Goal: Task Accomplishment & Management: Manage account settings

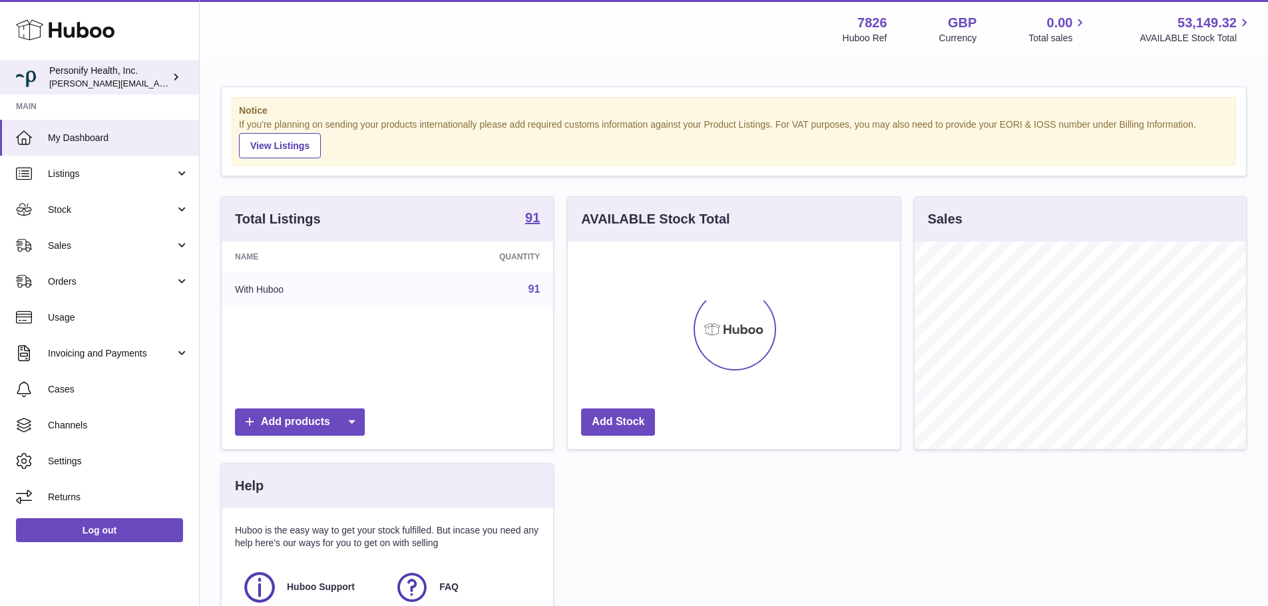
scroll to position [208, 332]
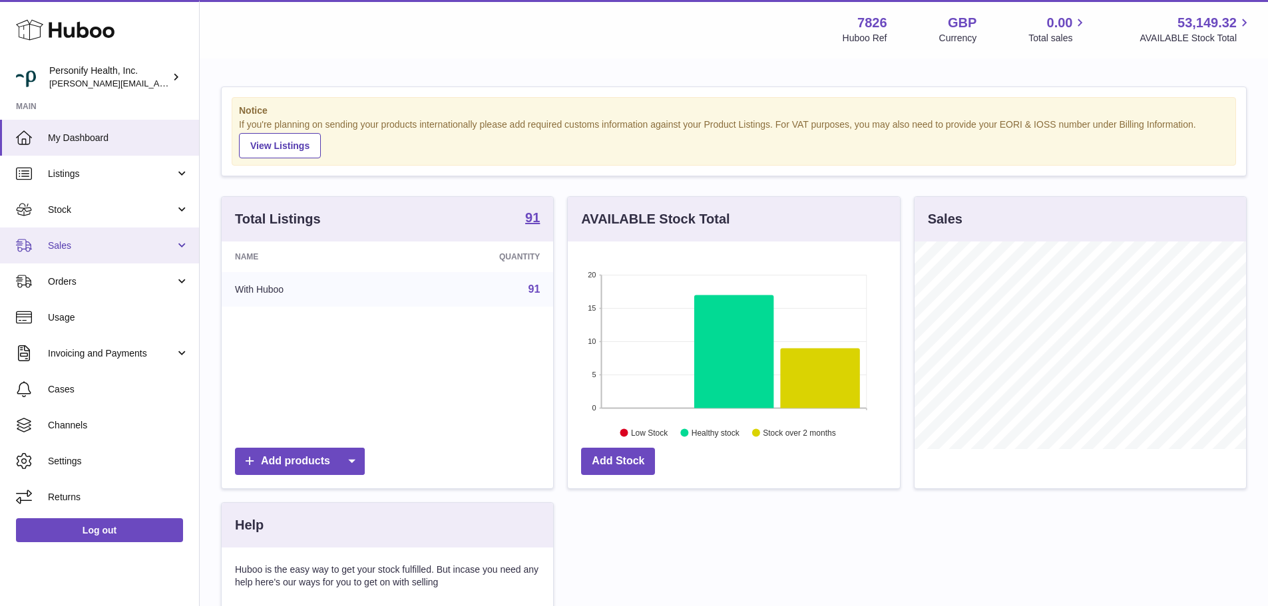
click at [82, 253] on link "Sales" at bounding box center [99, 246] width 199 height 36
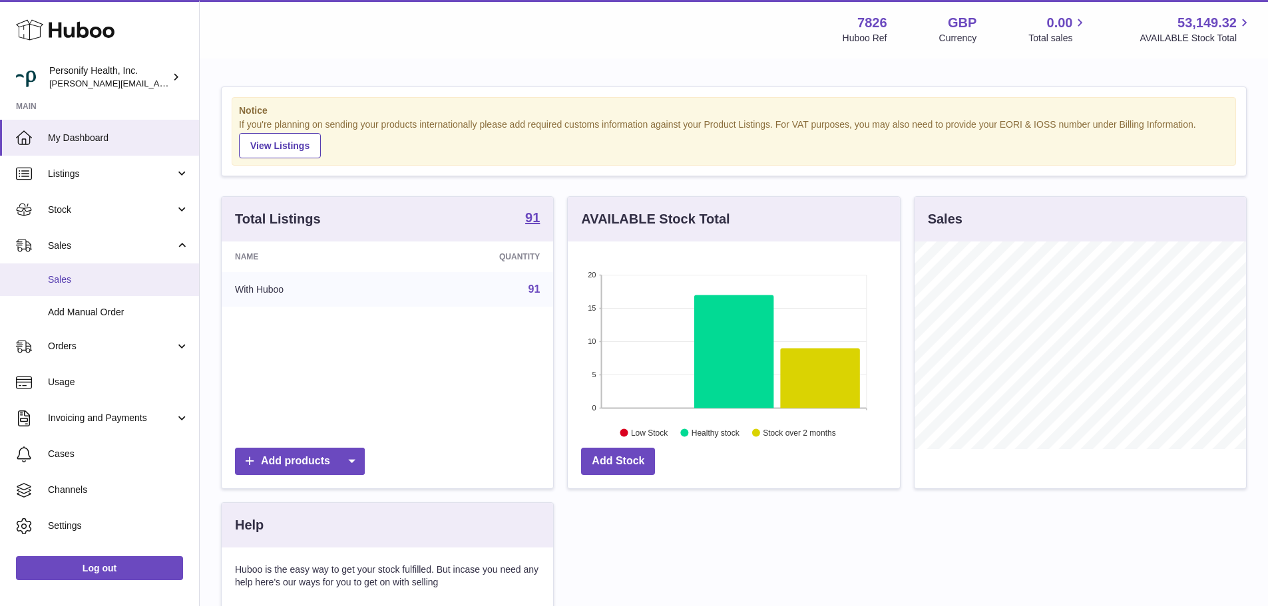
click at [93, 279] on span "Sales" at bounding box center [118, 279] width 141 height 13
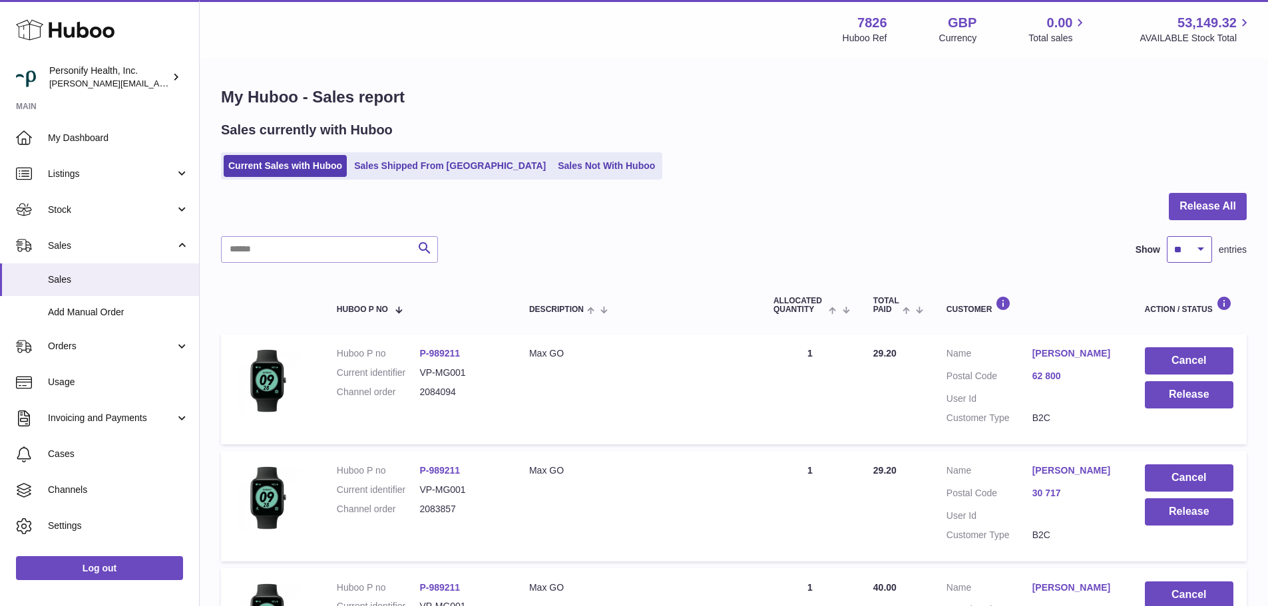
click at [1186, 252] on select "** ** ** ***" at bounding box center [1188, 249] width 45 height 27
select select "**"
click at [1166, 236] on select "** ** ** ***" at bounding box center [1188, 249] width 45 height 27
click at [1201, 203] on button "Release All" at bounding box center [1207, 206] width 78 height 27
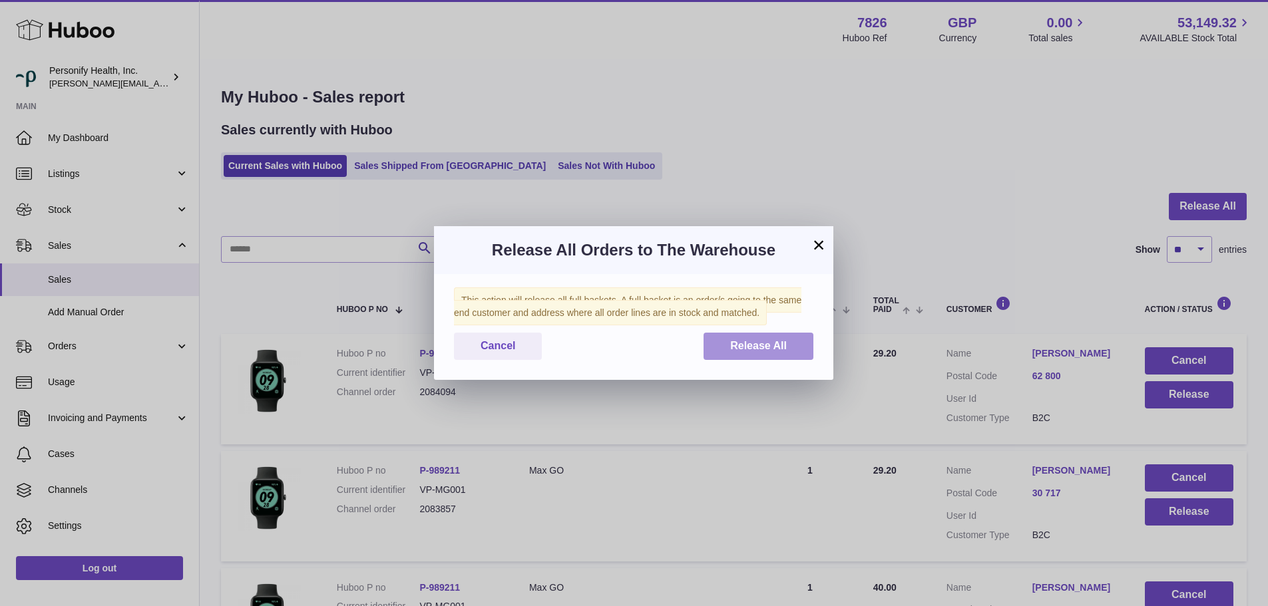
click at [770, 344] on span "Release All" at bounding box center [758, 345] width 57 height 11
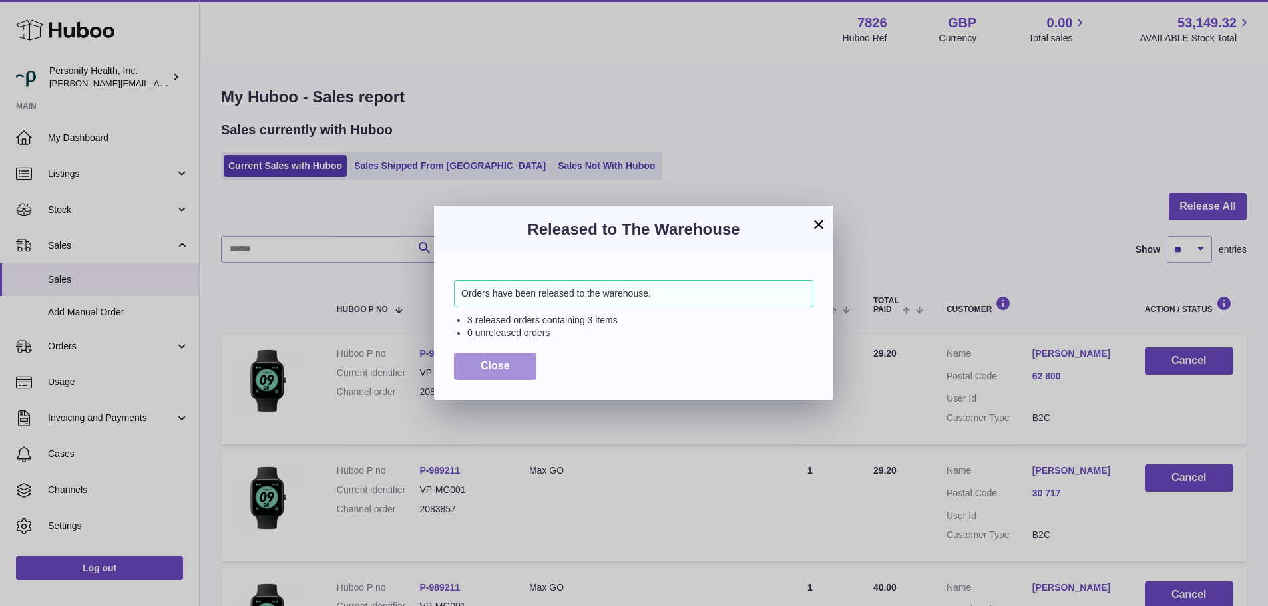
click at [455, 379] on button "Close" at bounding box center [495, 366] width 83 height 27
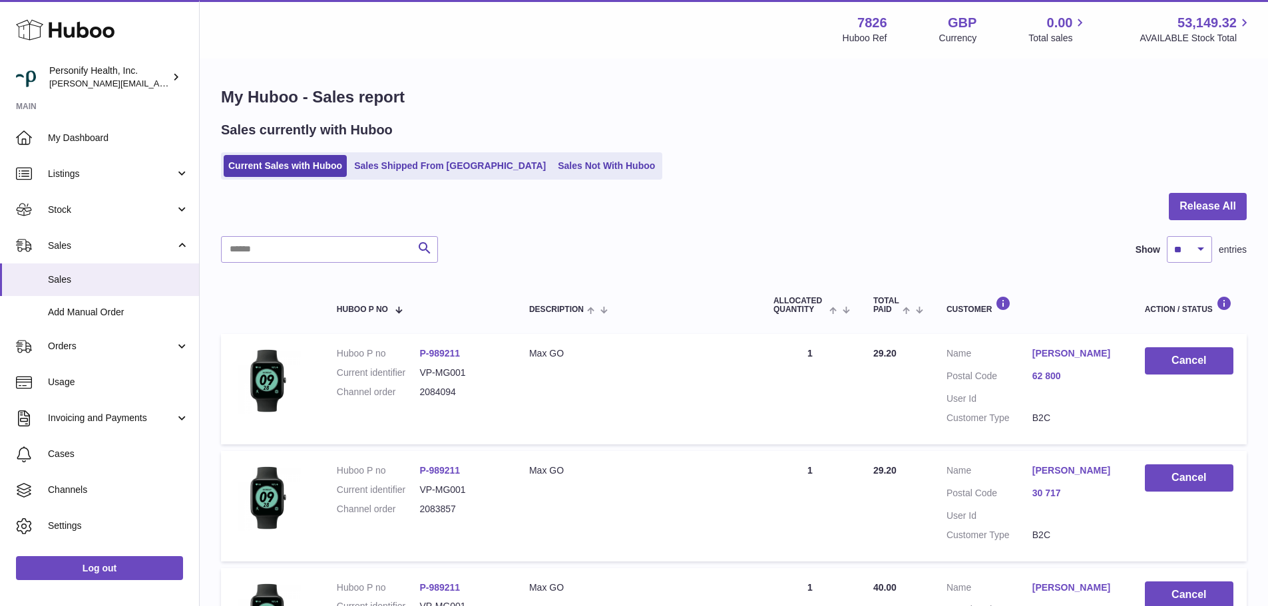
click at [496, 372] on dd "VP-MG001" at bounding box center [460, 373] width 83 height 13
click at [1200, 204] on button "Release All" at bounding box center [1207, 206] width 78 height 27
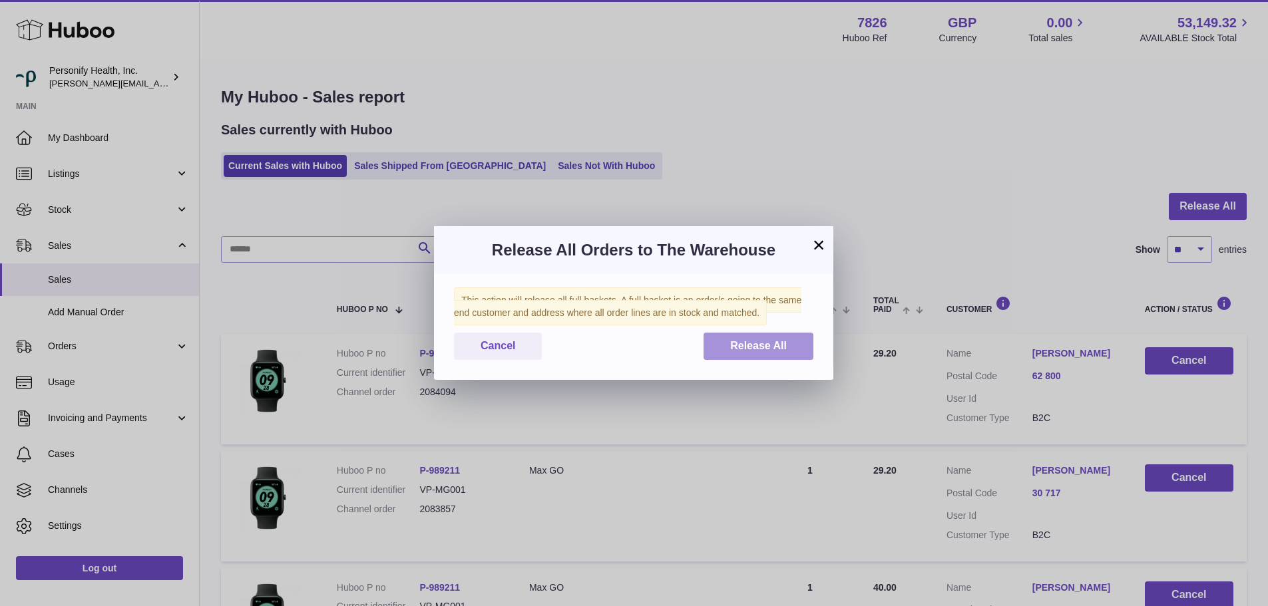
click at [752, 354] on button "Release All" at bounding box center [758, 346] width 110 height 27
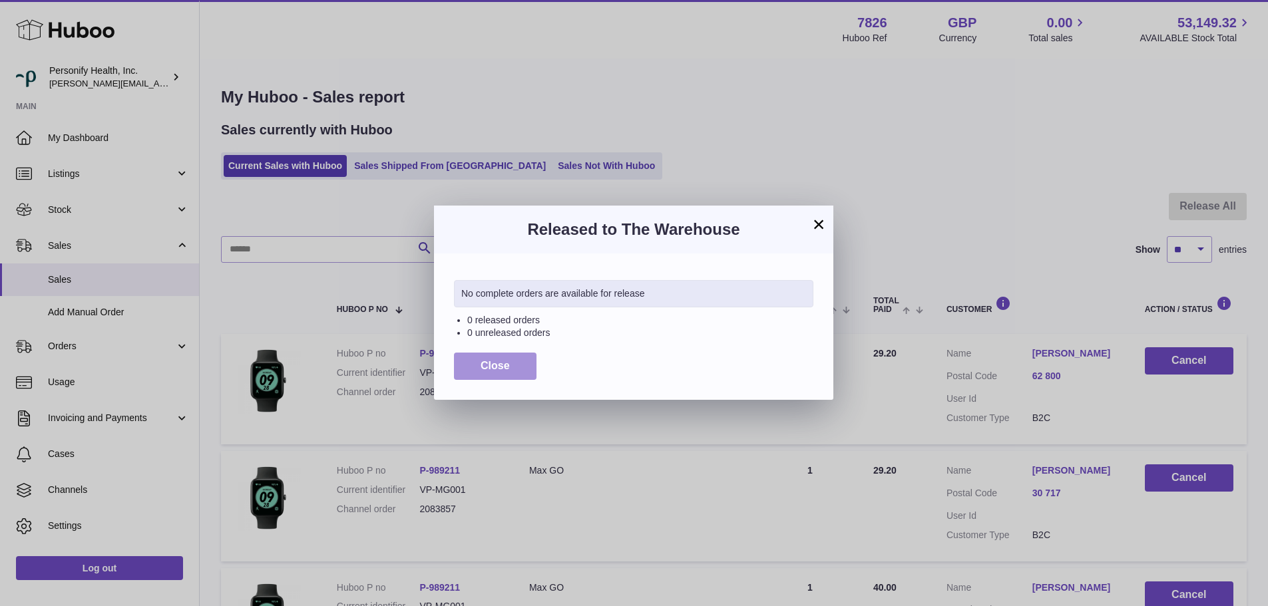
click at [520, 371] on button "Close" at bounding box center [495, 366] width 83 height 27
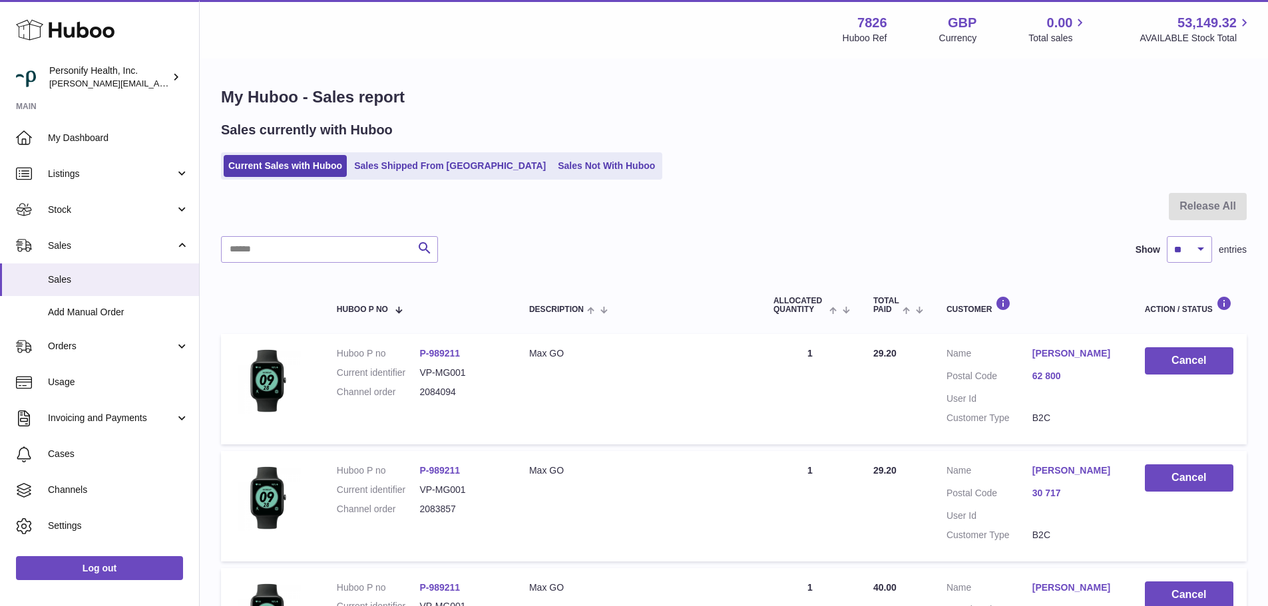
click at [108, 29] on icon at bounding box center [65, 30] width 98 height 27
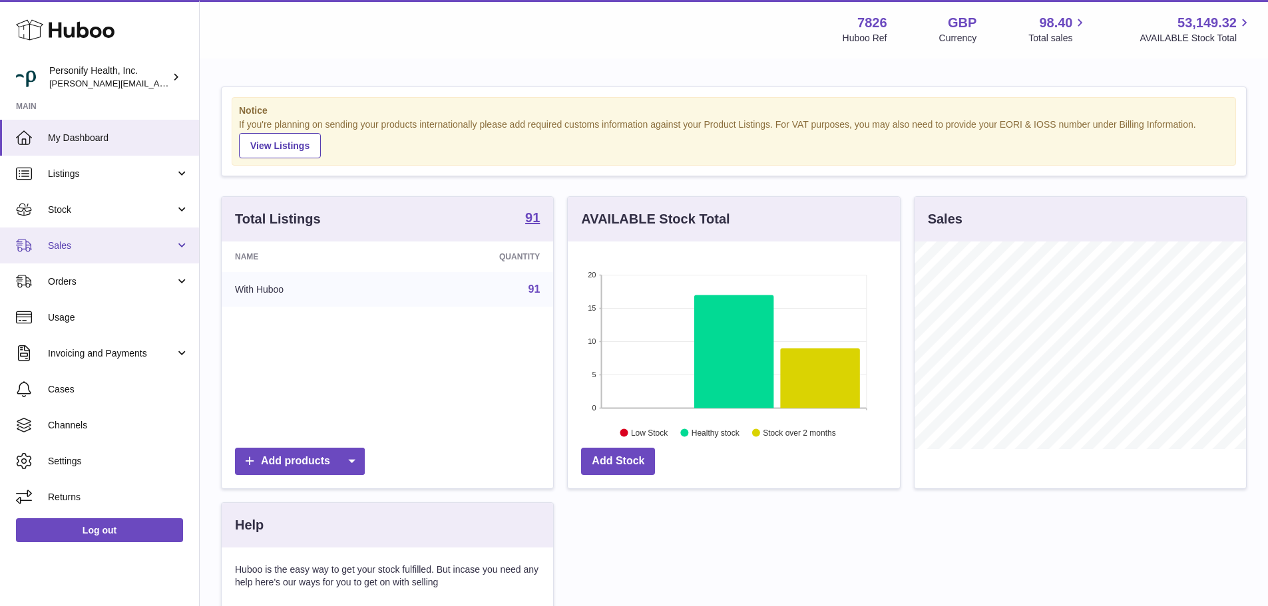
scroll to position [208, 332]
click at [83, 242] on span "Sales" at bounding box center [111, 246] width 127 height 13
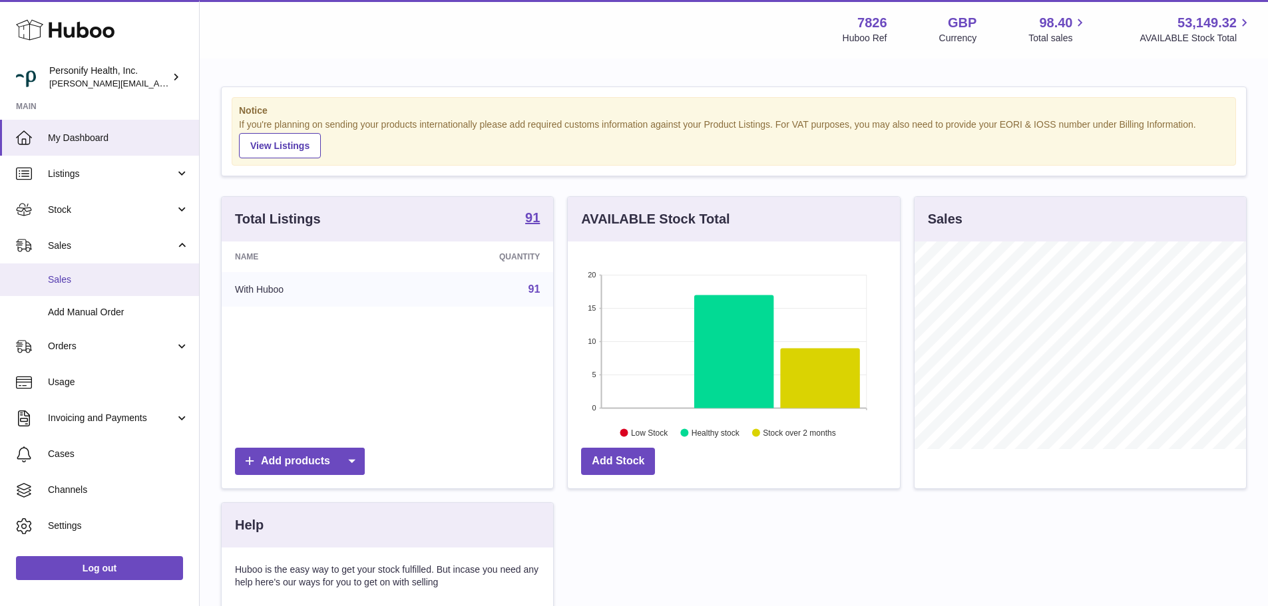
click at [77, 273] on span "Sales" at bounding box center [118, 279] width 141 height 13
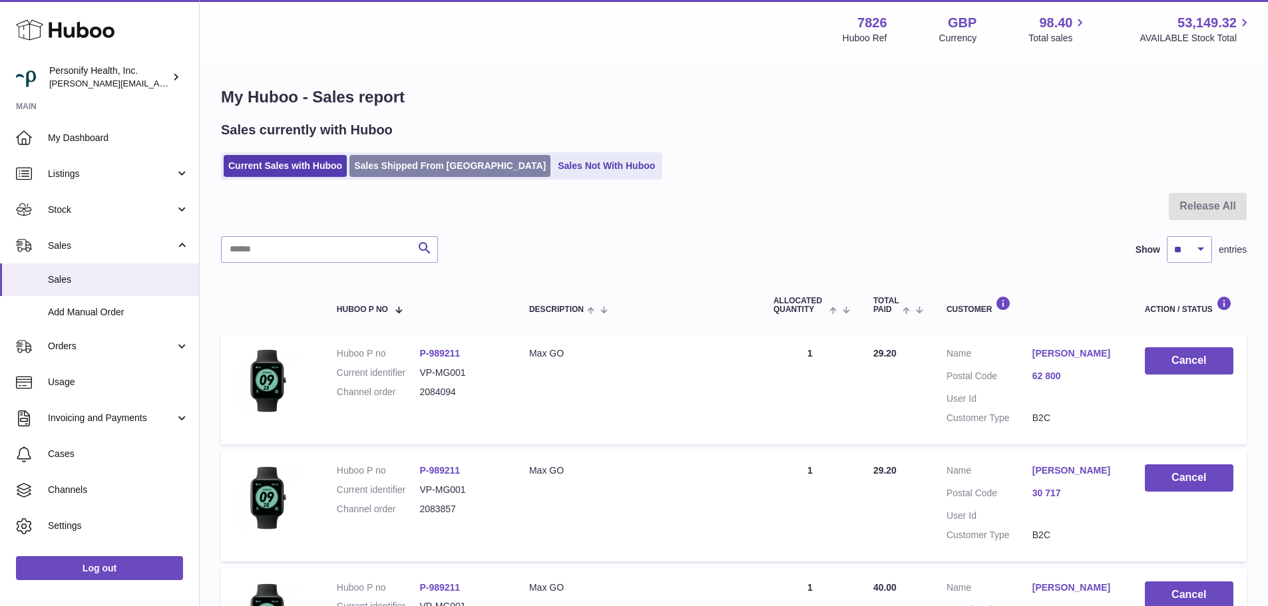
click at [405, 168] on link "Sales Shipped From [GEOGRAPHIC_DATA]" at bounding box center [449, 166] width 201 height 22
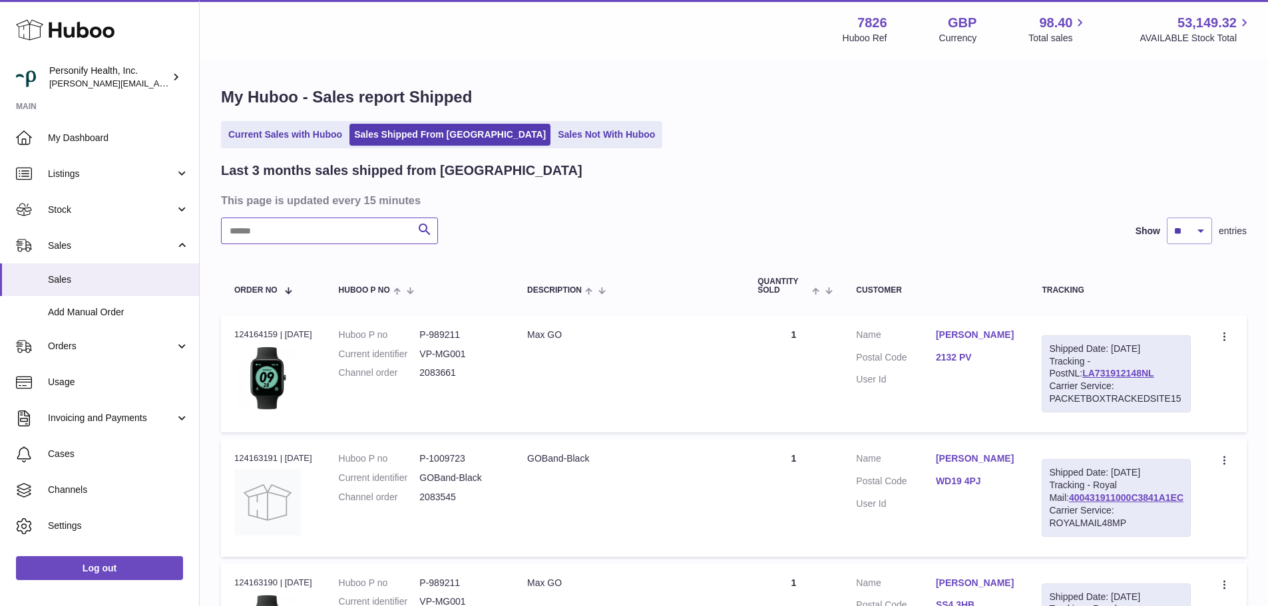
click at [344, 239] on input "text" at bounding box center [329, 231] width 217 height 27
paste input "*******"
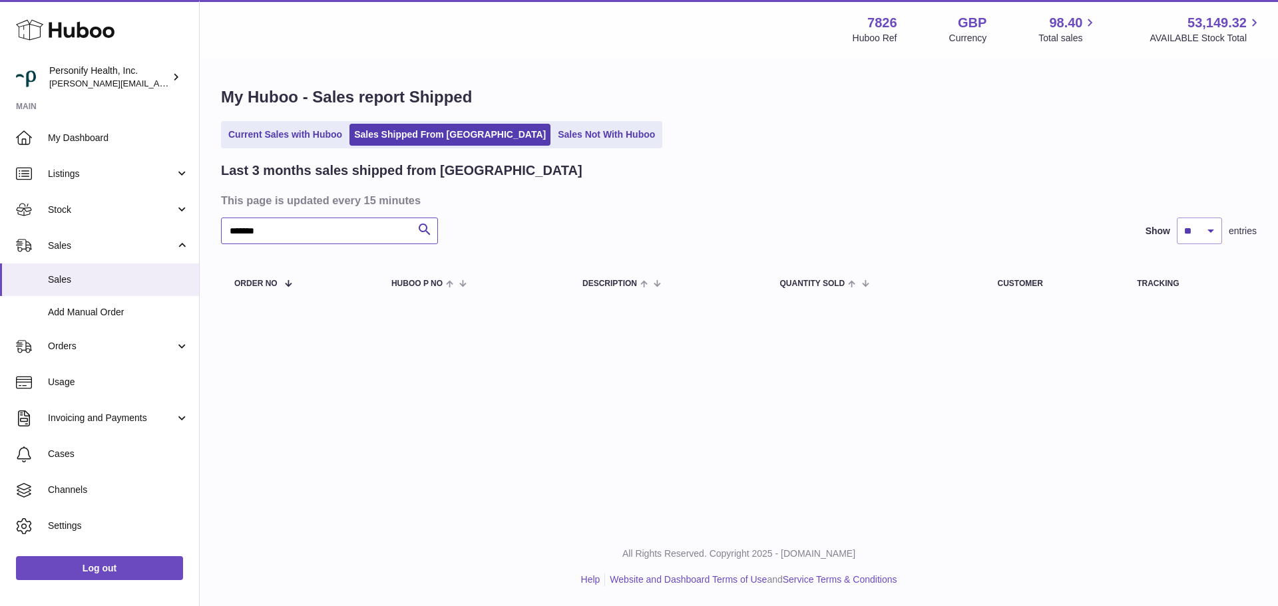
type input "*******"
click at [524, 121] on ul "Current Sales with Huboo Sales Shipped From Huboo Sales Not With Huboo" at bounding box center [441, 134] width 441 height 27
click at [553, 140] on link "Sales Not With Huboo" at bounding box center [606, 135] width 106 height 22
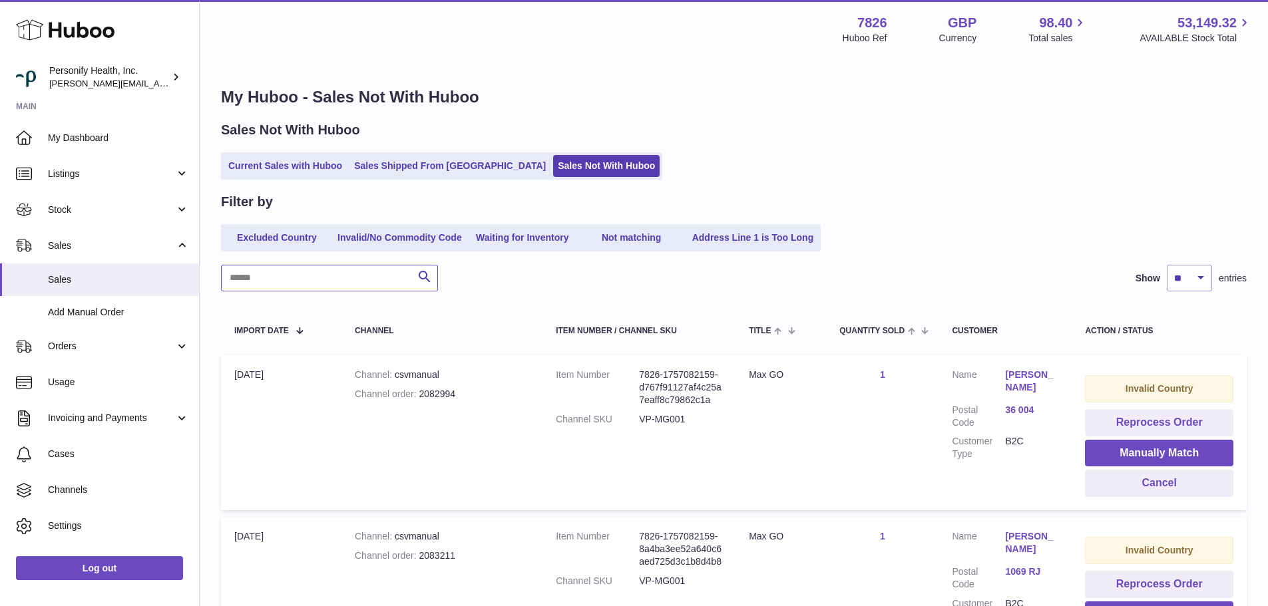
click at [287, 285] on input "text" at bounding box center [329, 278] width 217 height 27
paste input "*******"
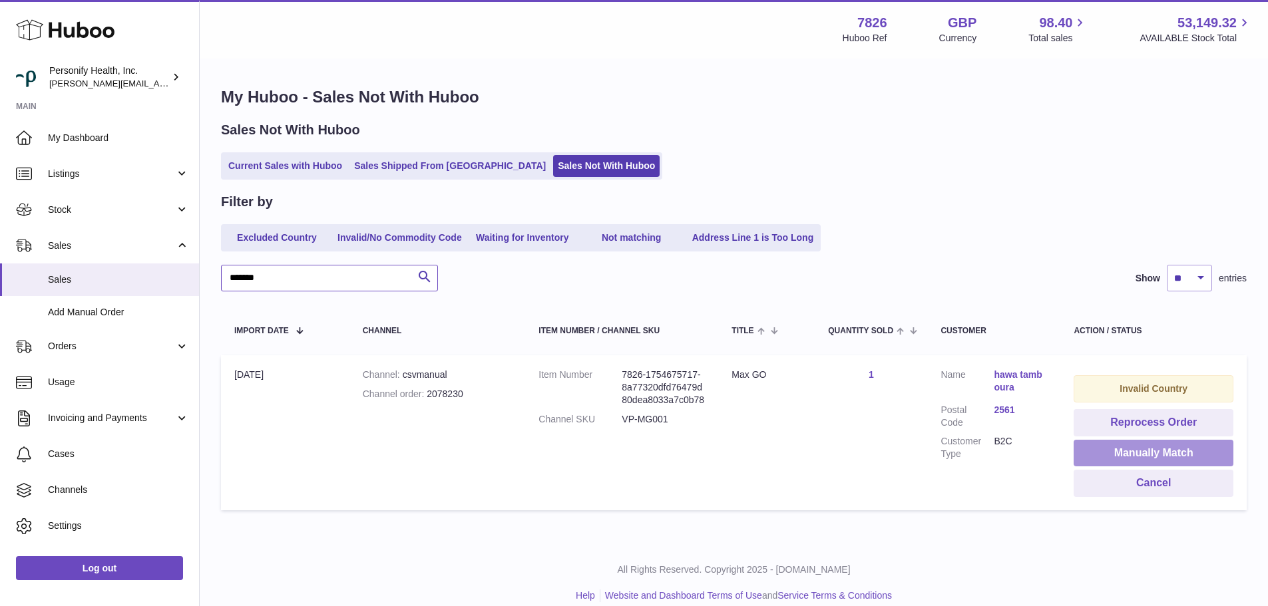
type input "*******"
click at [1148, 447] on button "Manually Match" at bounding box center [1153, 453] width 160 height 27
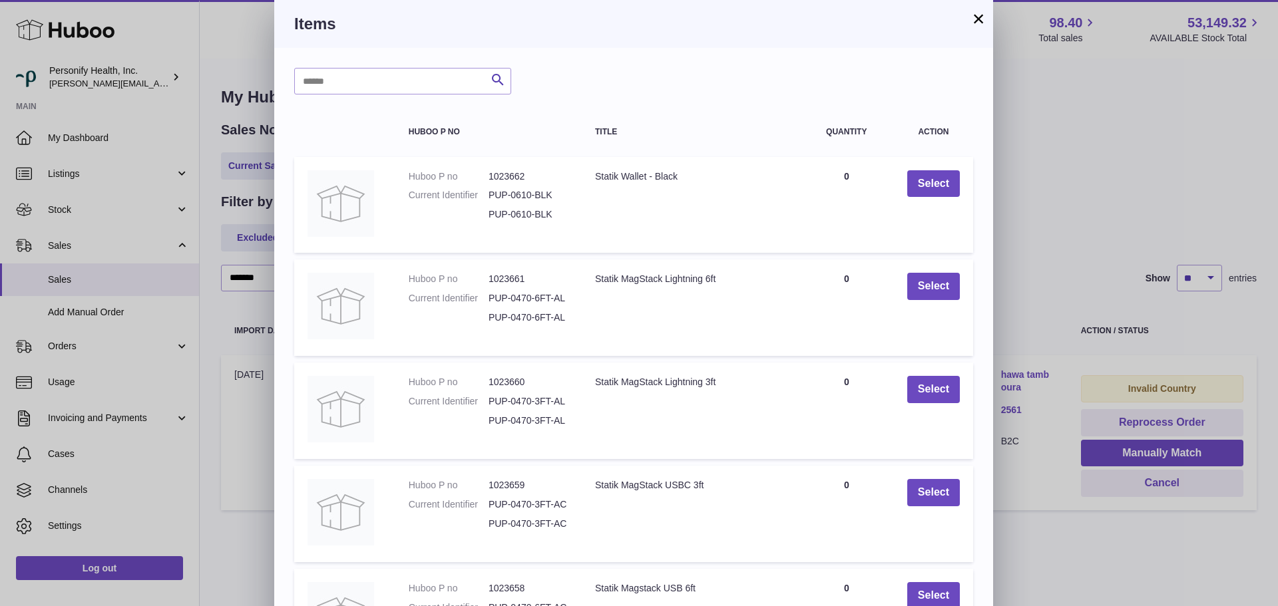
click at [975, 23] on button "×" at bounding box center [978, 19] width 16 height 16
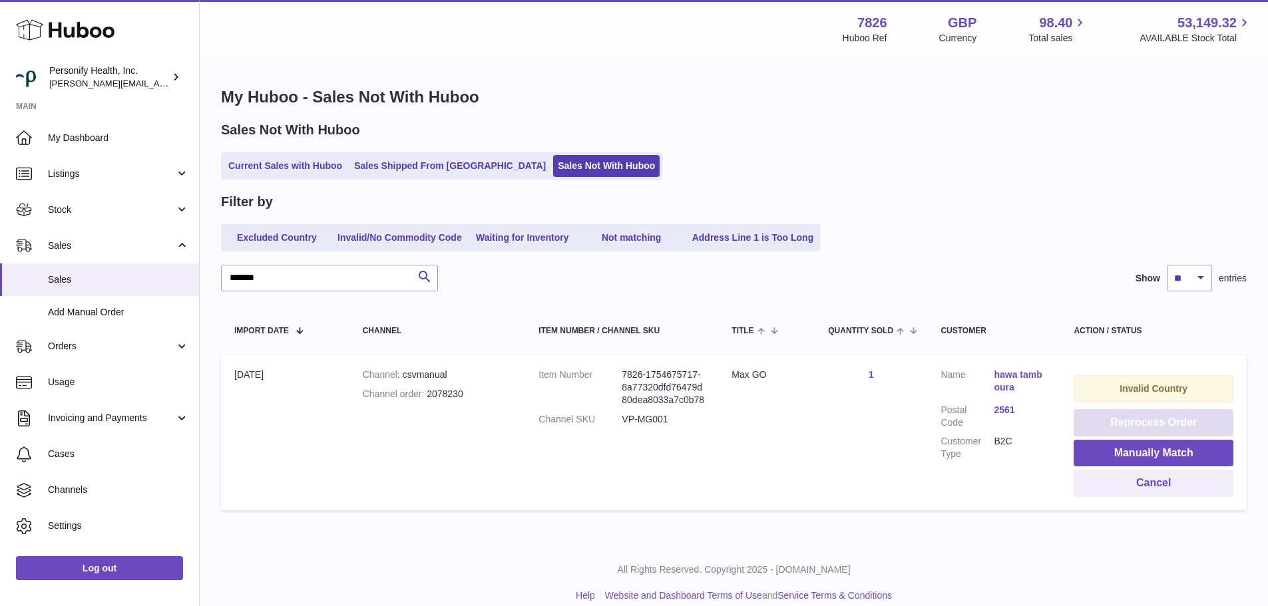
click at [1151, 418] on button "Reprocess Order" at bounding box center [1153, 422] width 160 height 27
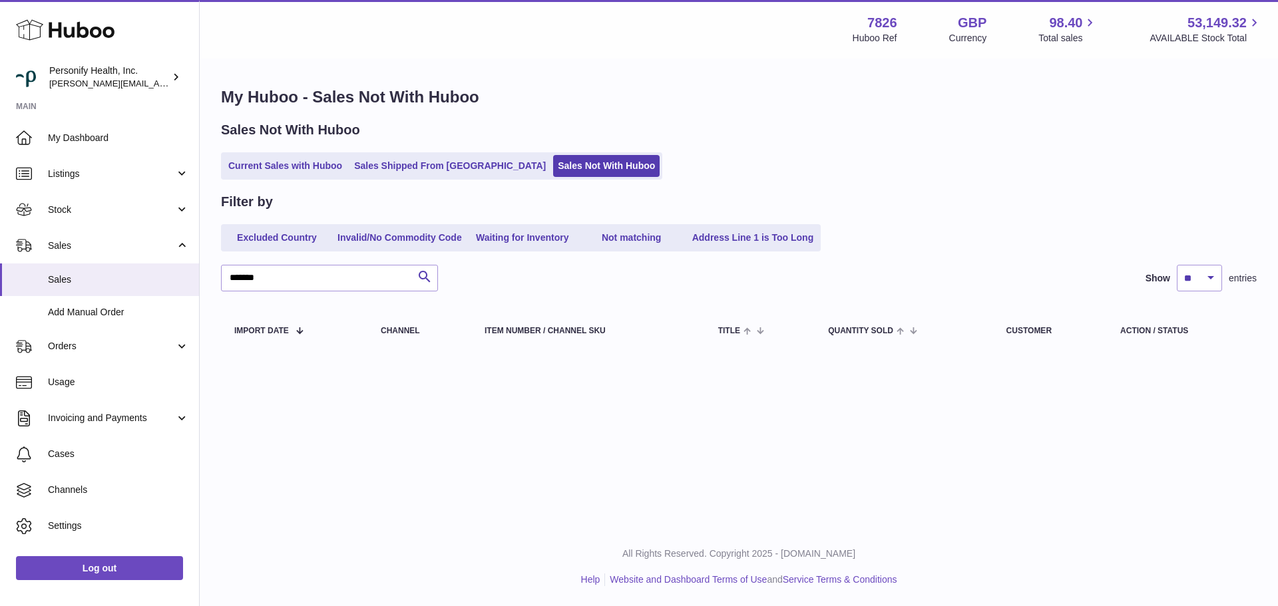
click at [87, 25] on icon at bounding box center [65, 30] width 98 height 27
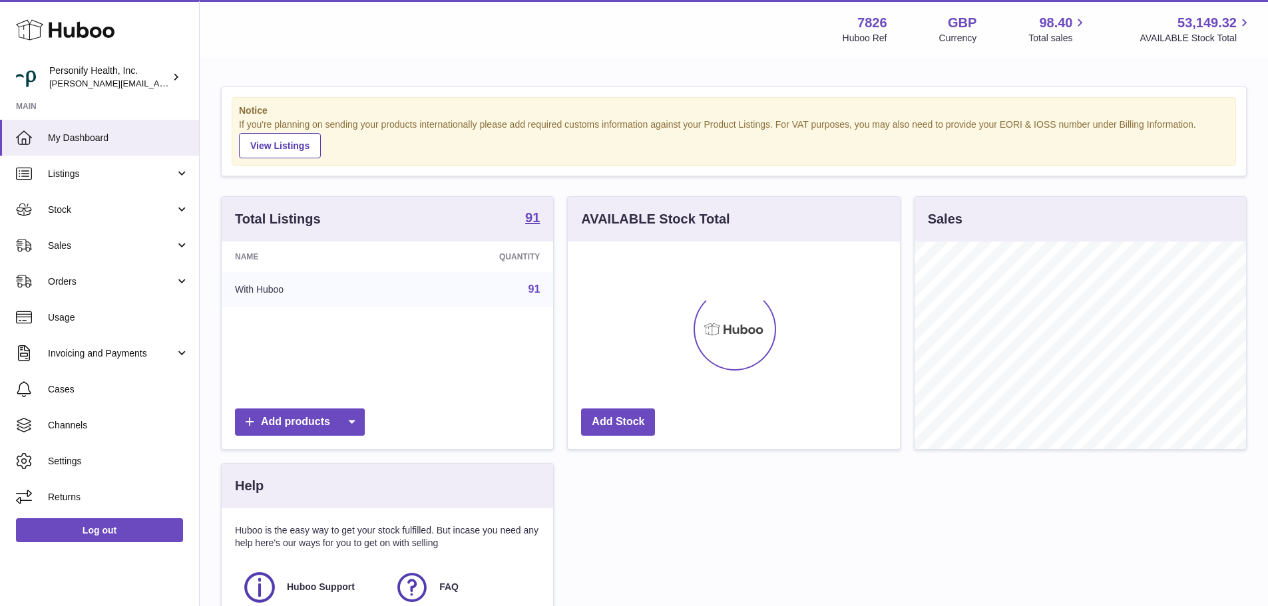
scroll to position [208, 332]
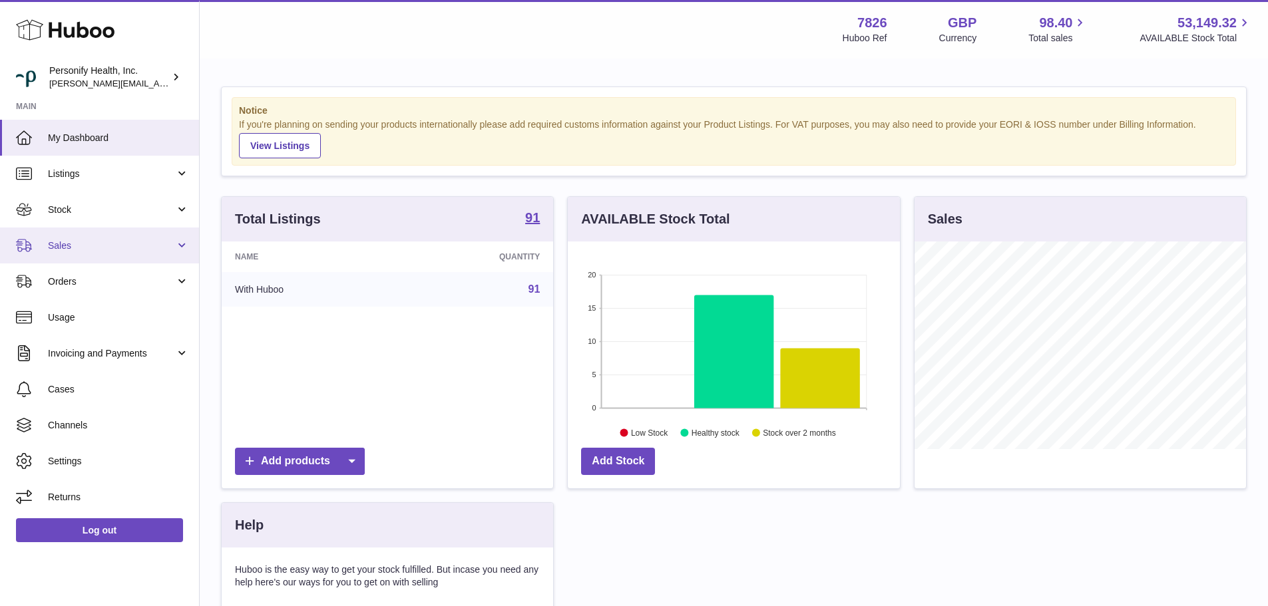
click at [90, 238] on link "Sales" at bounding box center [99, 246] width 199 height 36
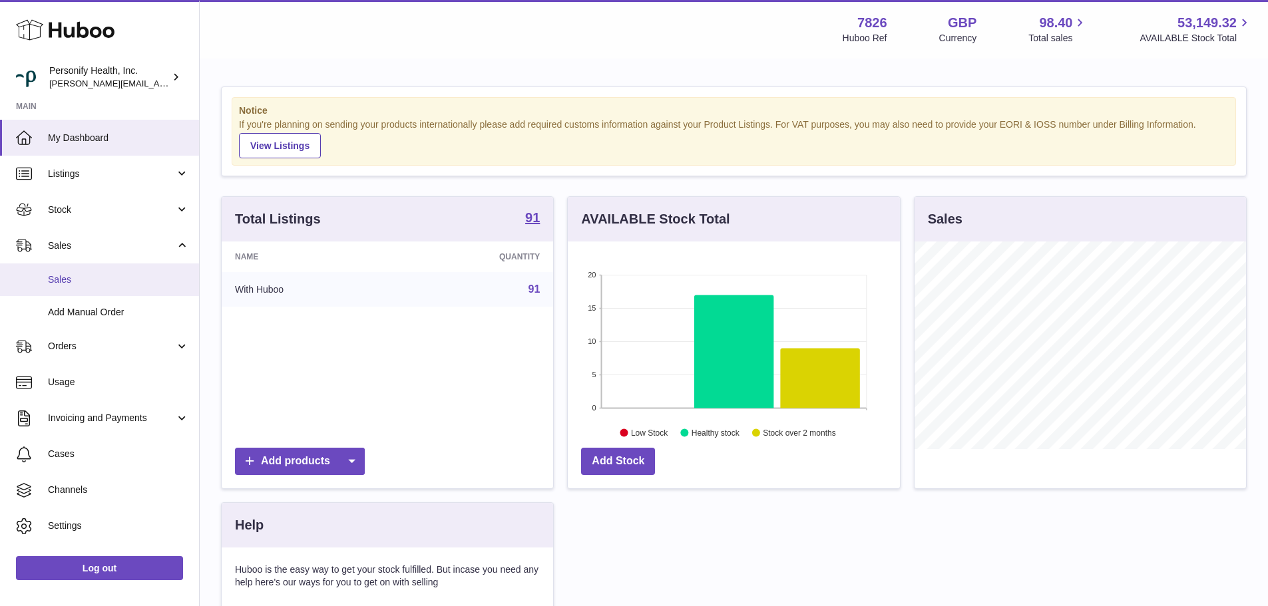
click at [96, 273] on span "Sales" at bounding box center [118, 279] width 141 height 13
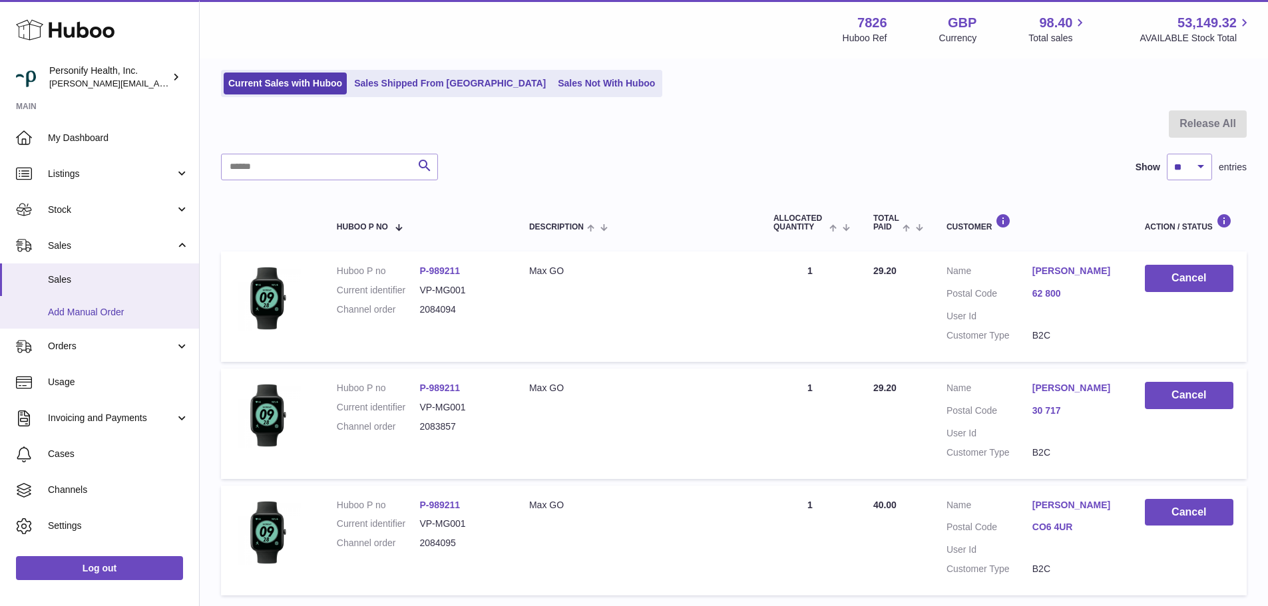
scroll to position [51, 0]
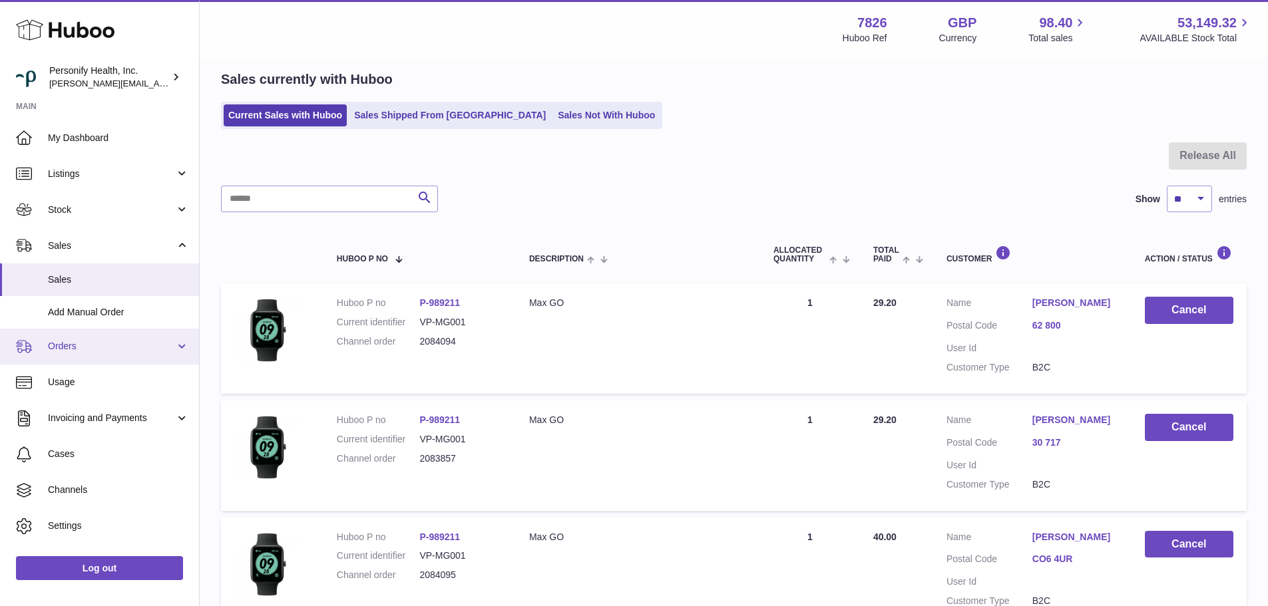
click at [93, 340] on span "Orders" at bounding box center [111, 346] width 127 height 13
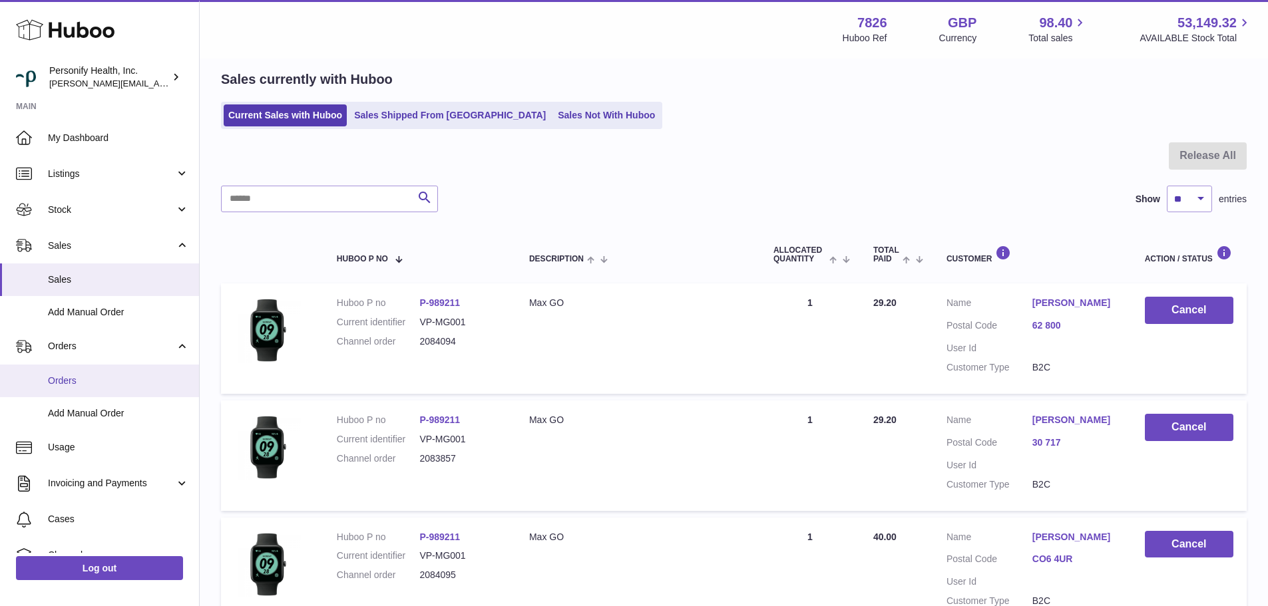
click at [75, 375] on span "Orders" at bounding box center [118, 381] width 141 height 13
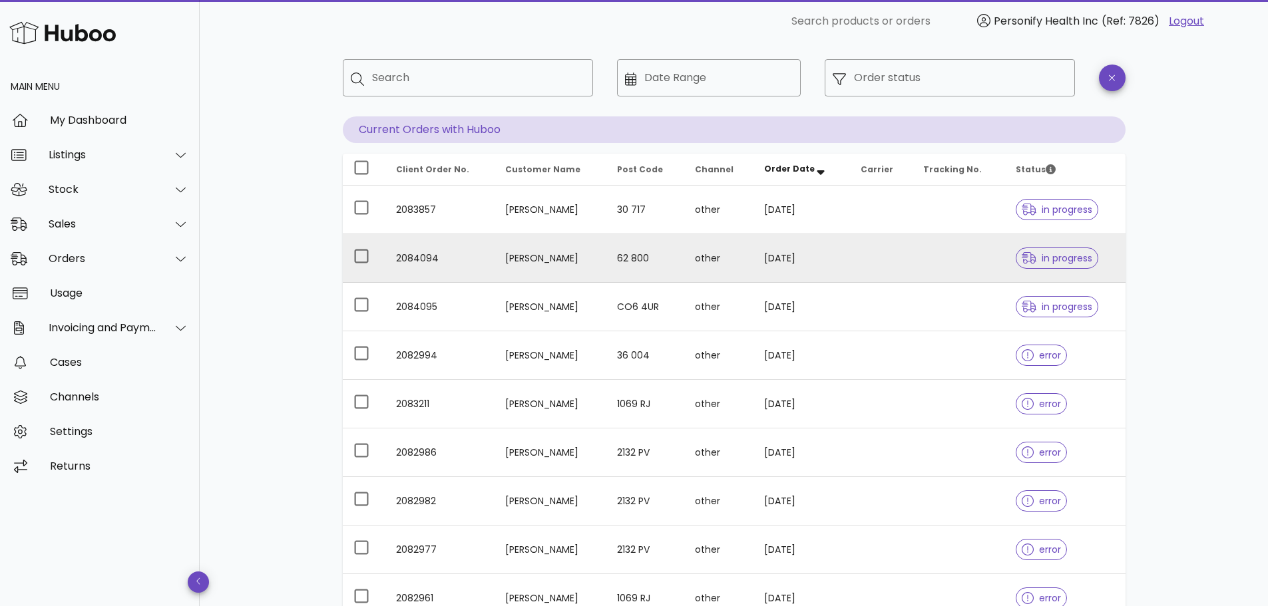
scroll to position [133, 0]
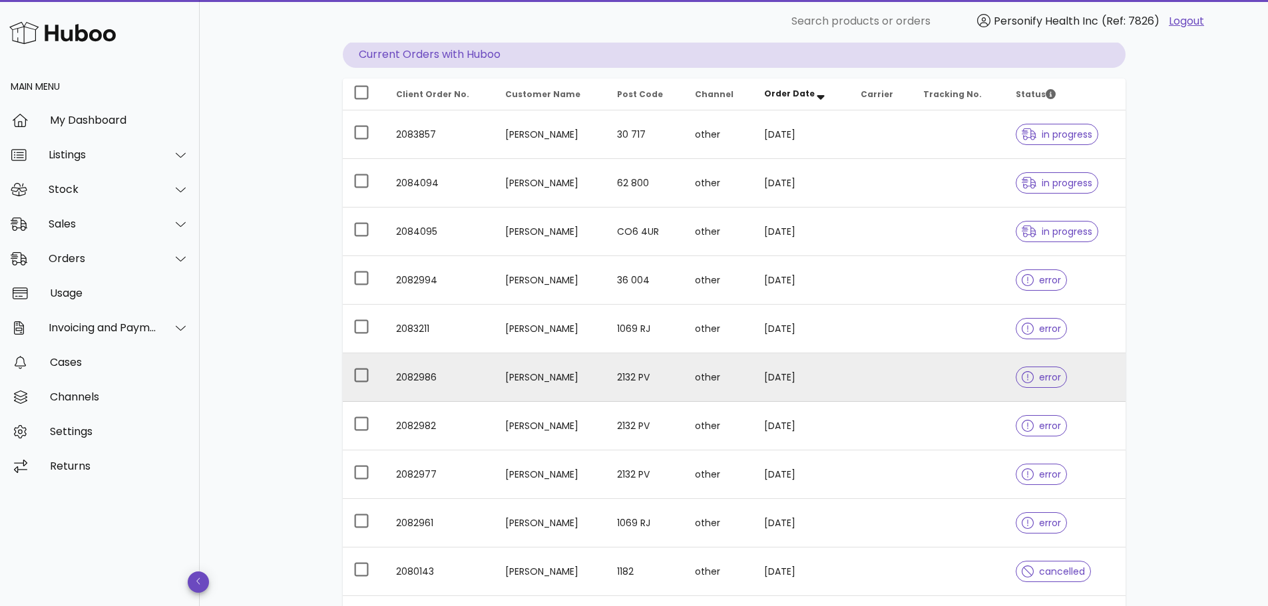
click at [606, 376] on td "Radjendra Tewarie" at bounding box center [550, 377] width 112 height 49
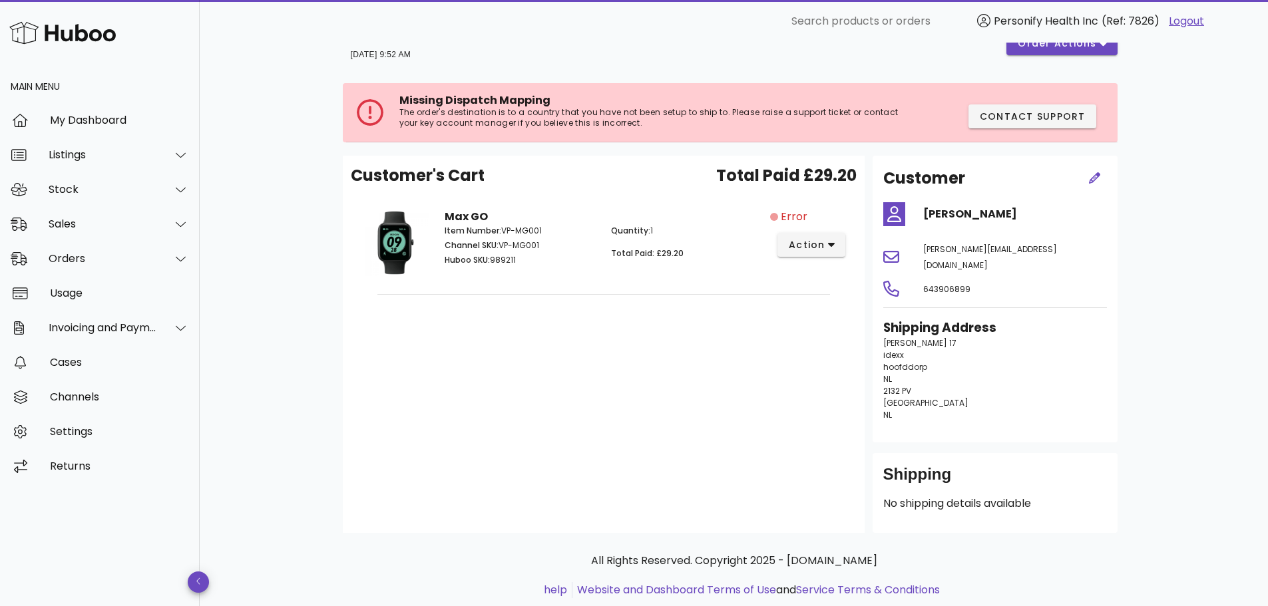
scroll to position [53, 0]
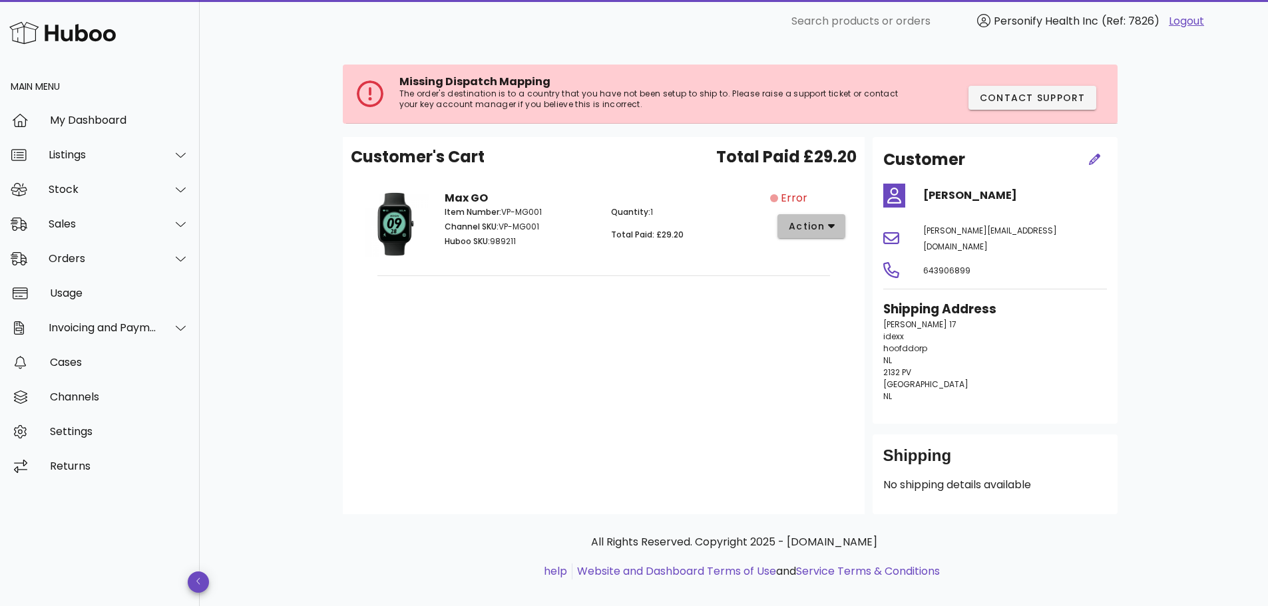
click at [837, 226] on button "action" at bounding box center [811, 226] width 69 height 24
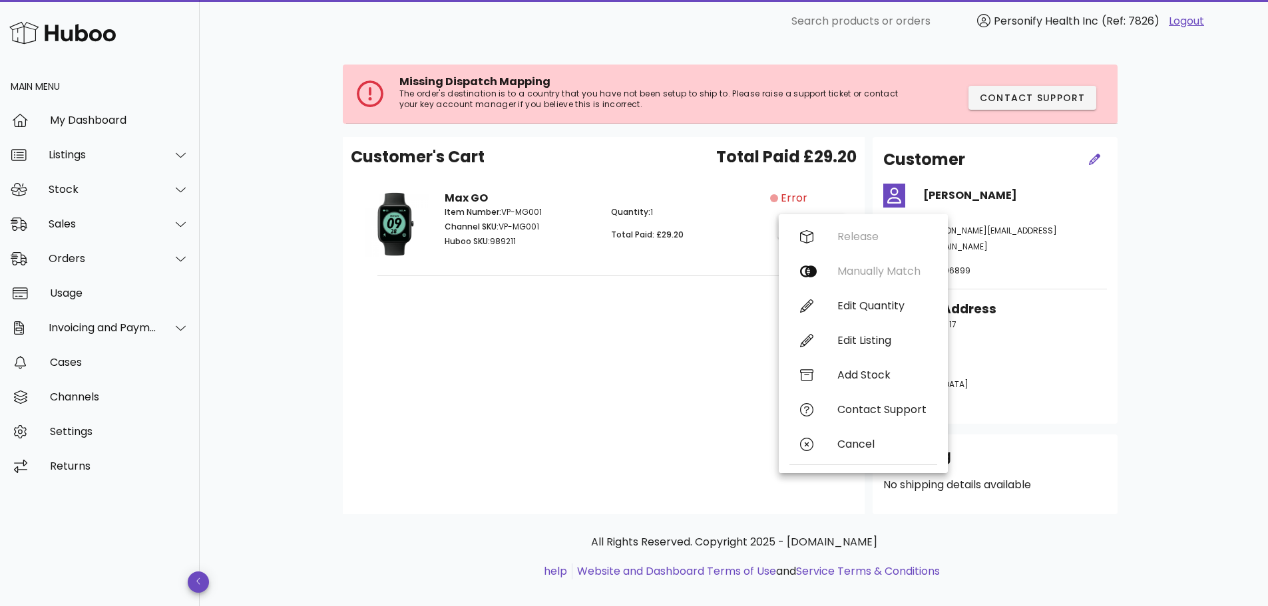
click at [691, 422] on div "Customer's Cart Total Paid £29.20 Max GO Item Number: VP-MG001 Channel SKU: VP-…" at bounding box center [604, 325] width 522 height 377
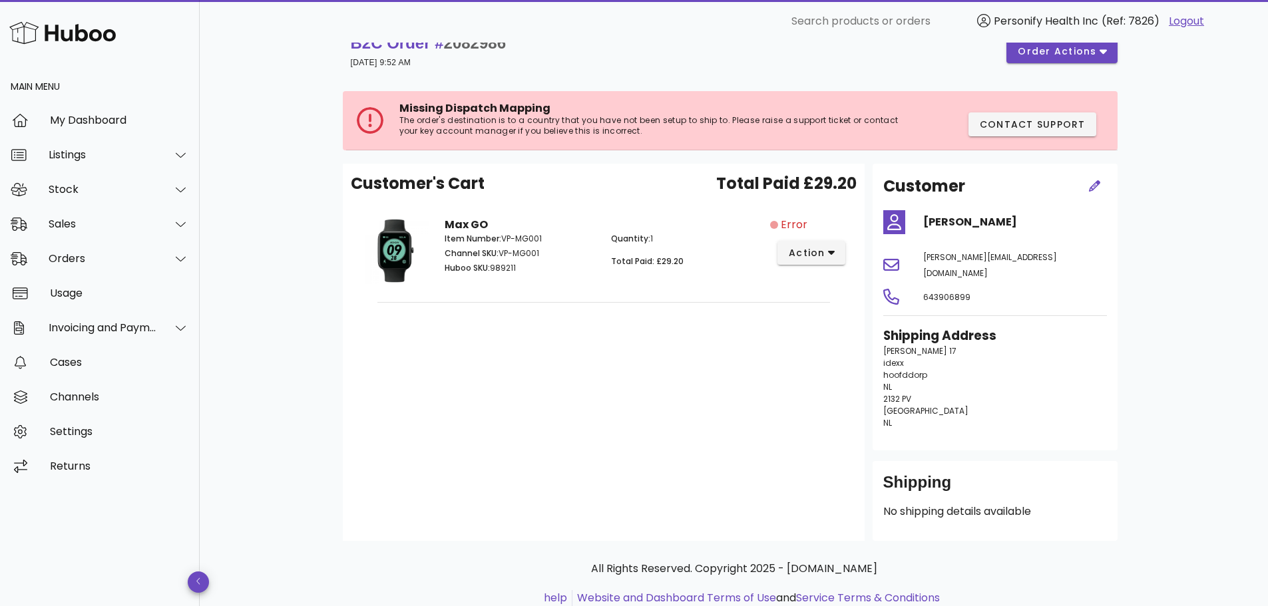
scroll to position [0, 0]
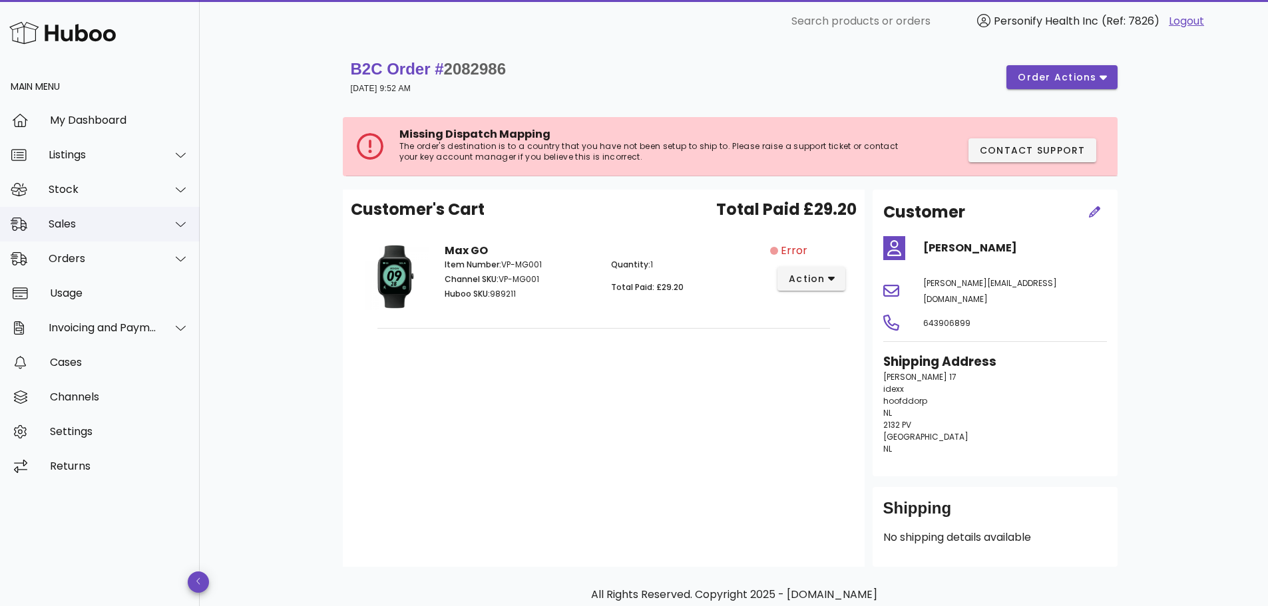
click at [102, 214] on div "Sales" at bounding box center [100, 224] width 200 height 35
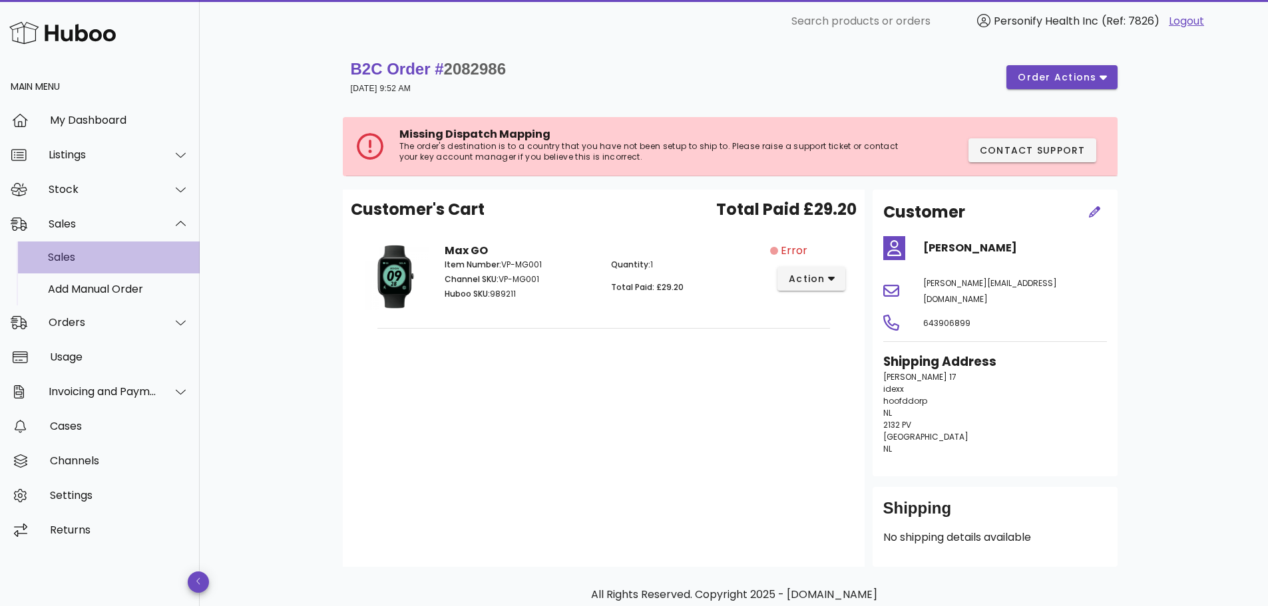
click at [101, 252] on div "Sales" at bounding box center [118, 257] width 141 height 13
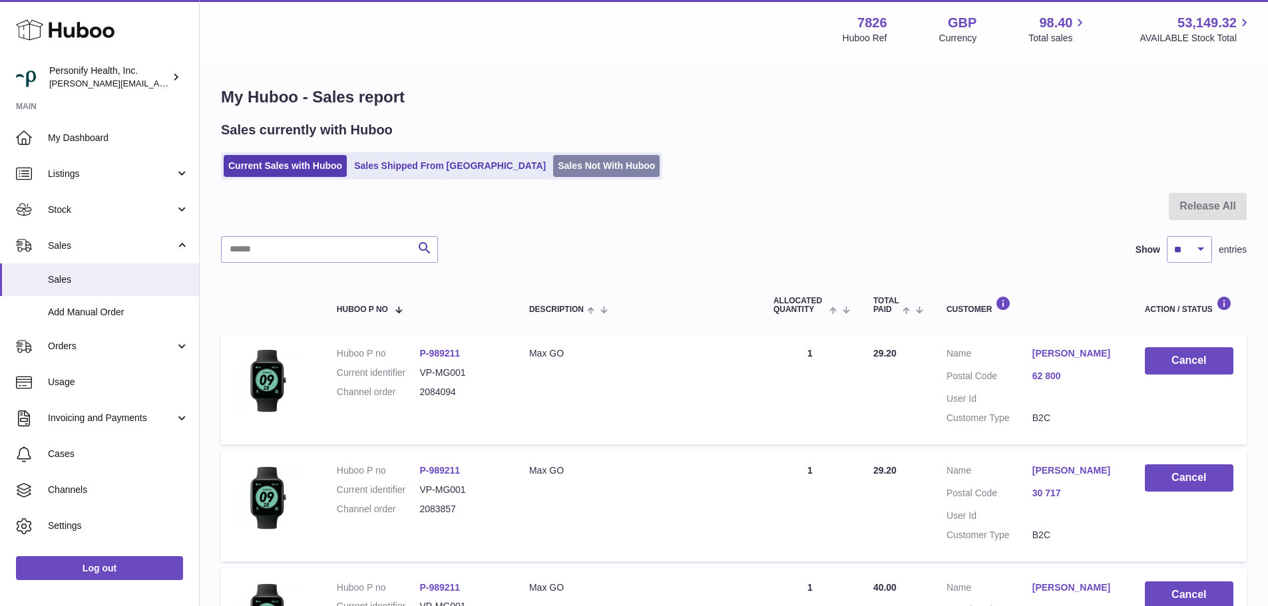
click at [553, 168] on link "Sales Not With Huboo" at bounding box center [606, 166] width 106 height 22
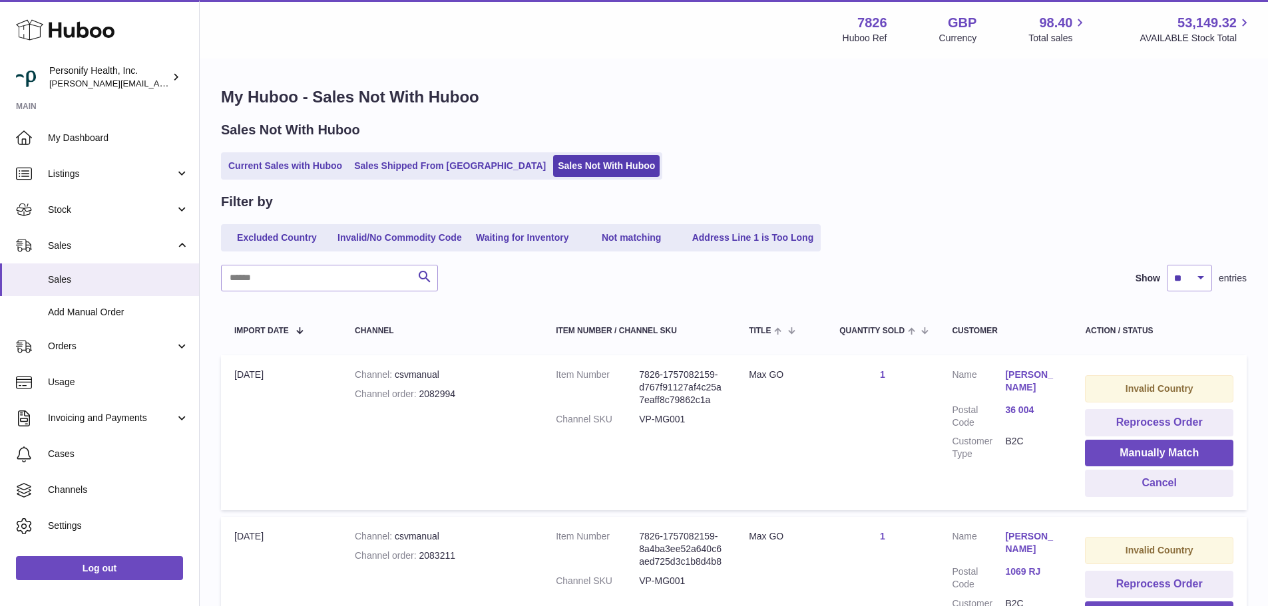
click at [100, 29] on use at bounding box center [65, 30] width 98 height 21
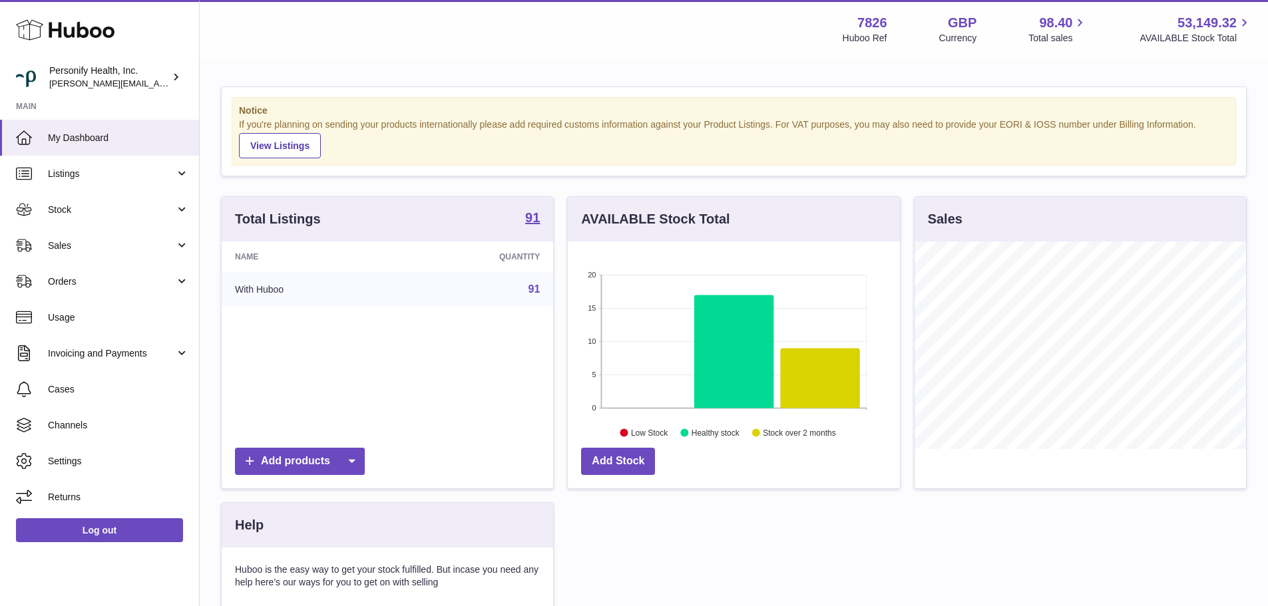
scroll to position [208, 332]
click at [94, 30] on icon at bounding box center [65, 30] width 98 height 27
